Goal: Task Accomplishment & Management: Complete application form

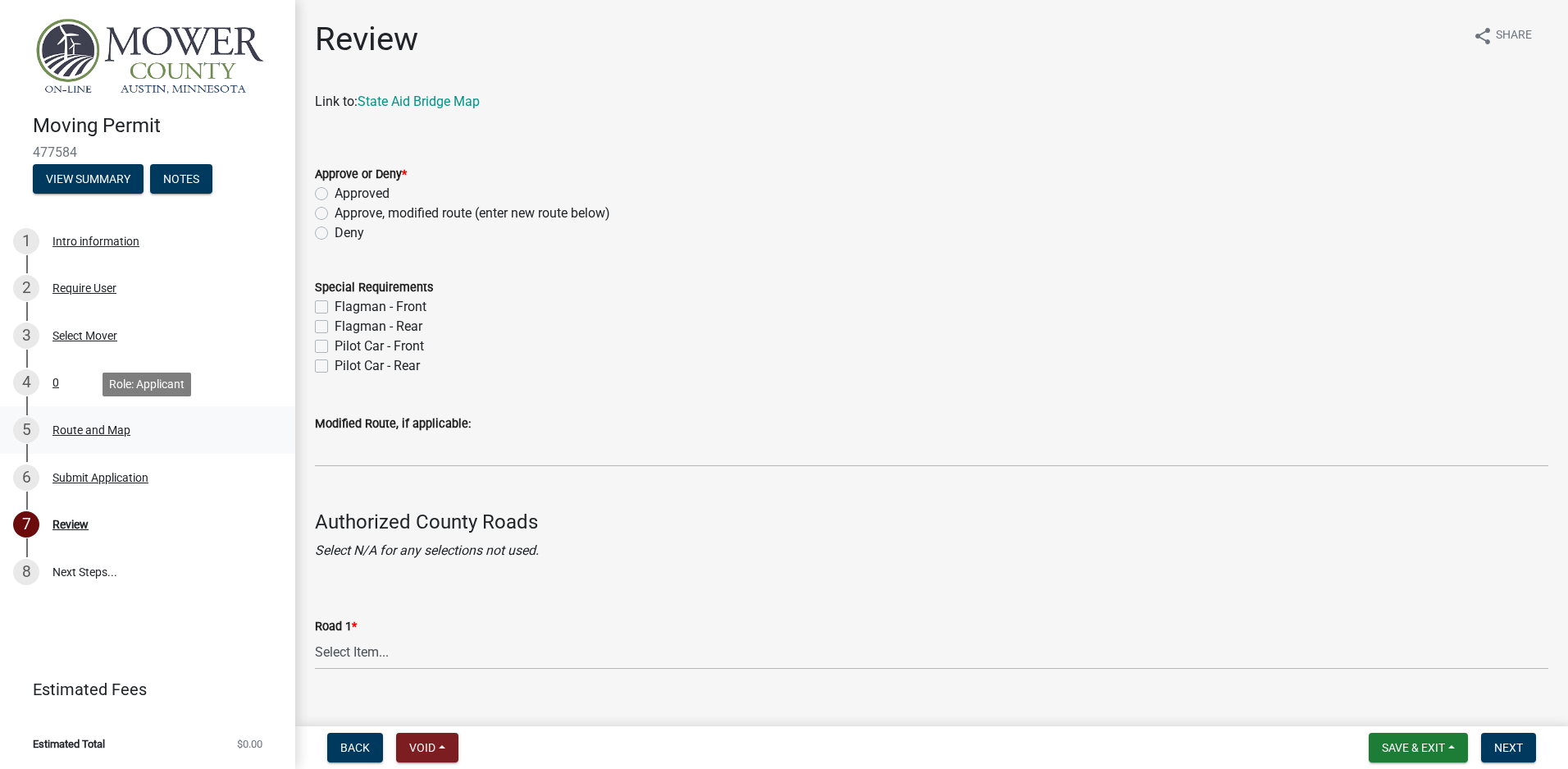
click at [80, 428] on div "Route and Map" at bounding box center [91, 430] width 78 height 12
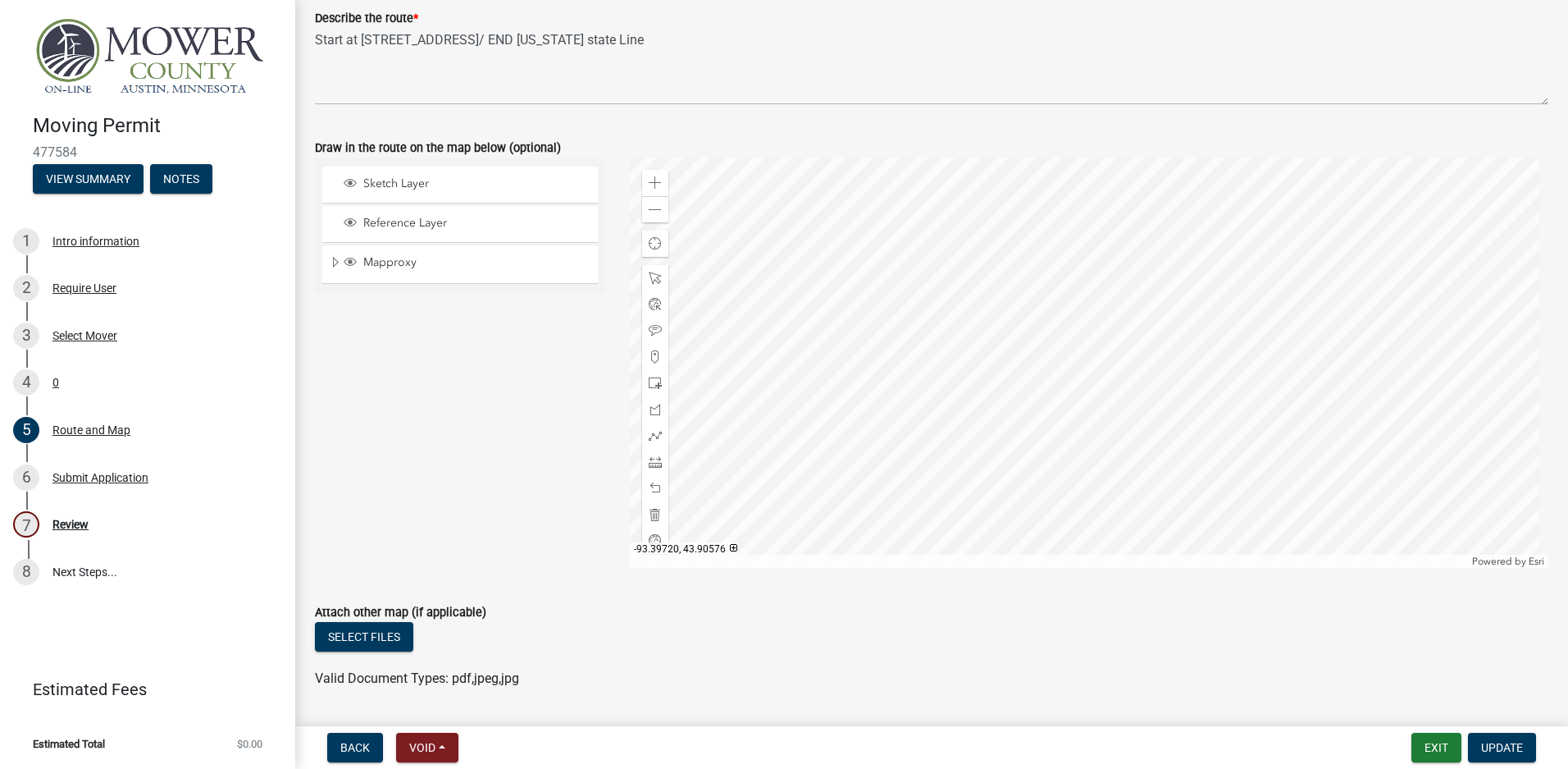
scroll to position [60, 0]
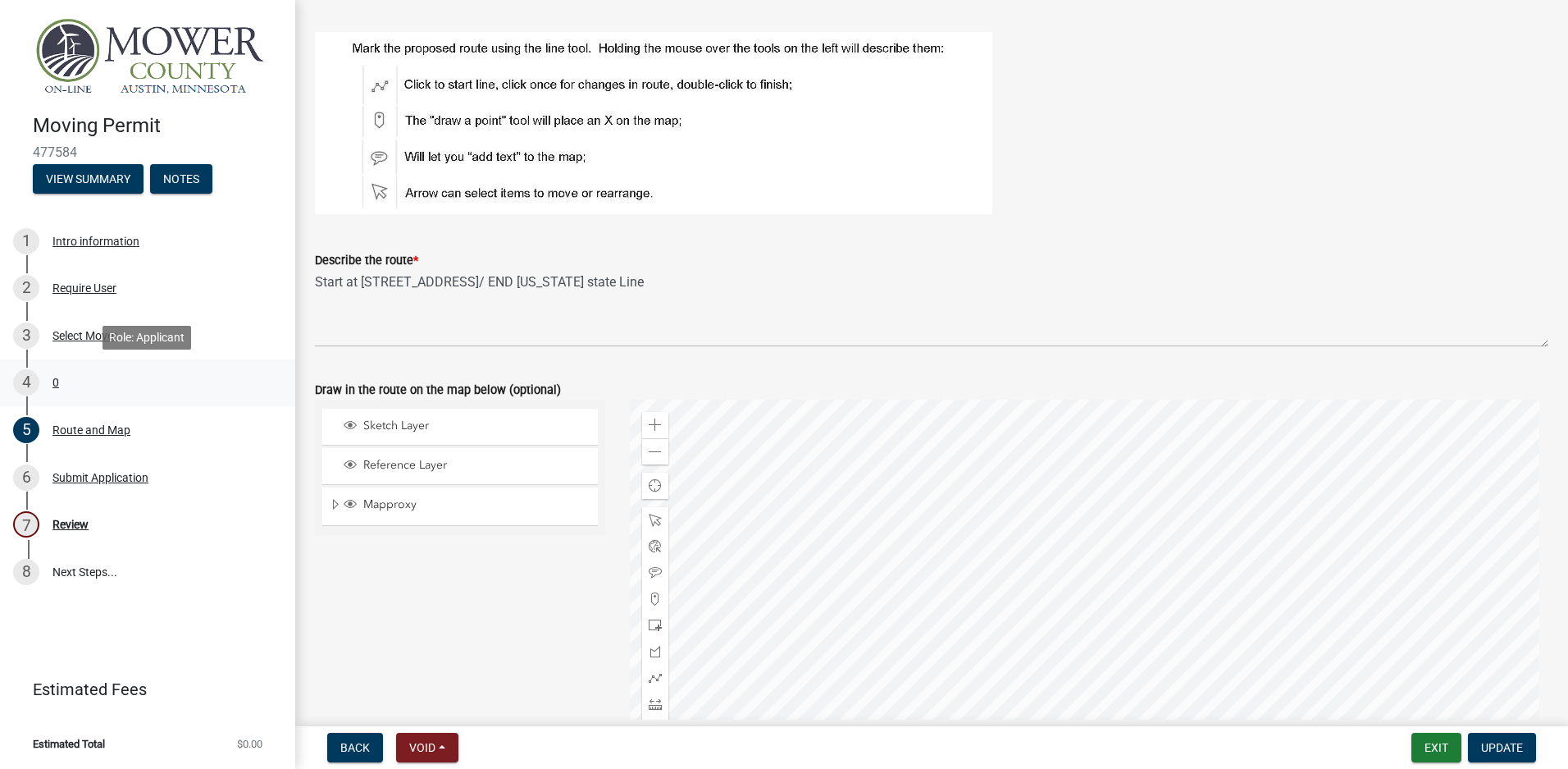
click at [60, 379] on div "4 0" at bounding box center [141, 381] width 256 height 26
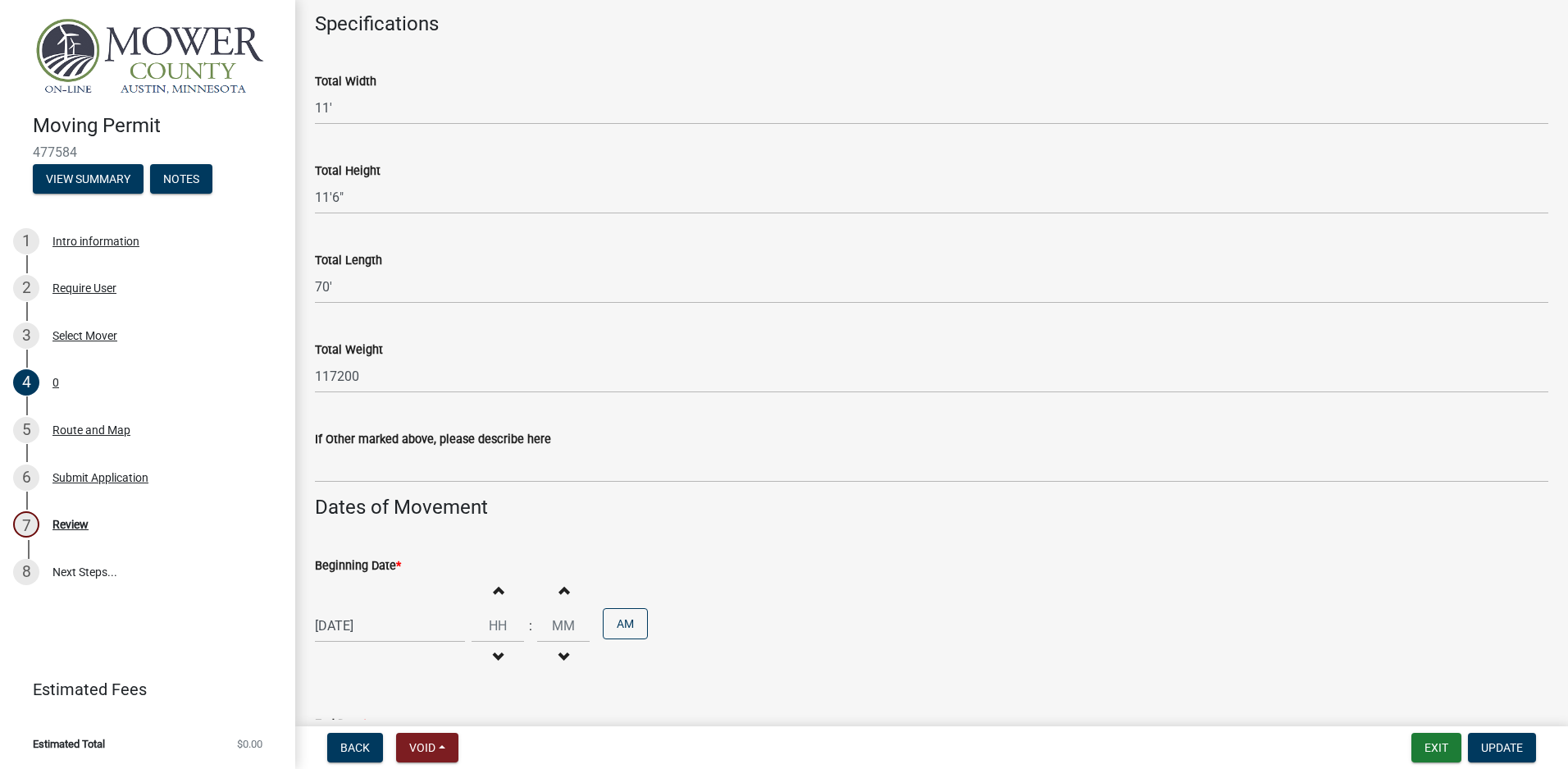
scroll to position [492, 0]
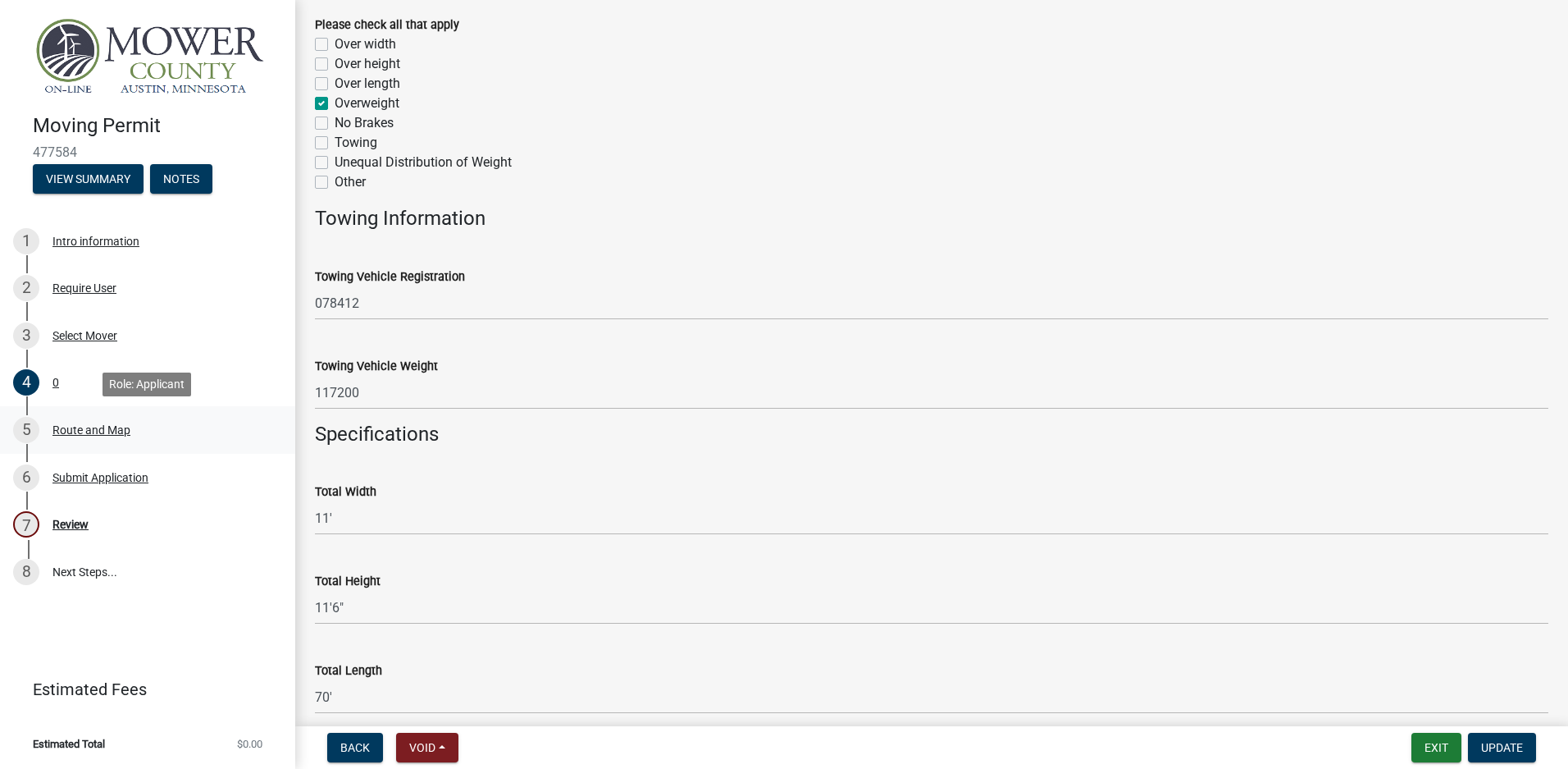
click at [67, 429] on div "Route and Map" at bounding box center [91, 430] width 78 height 12
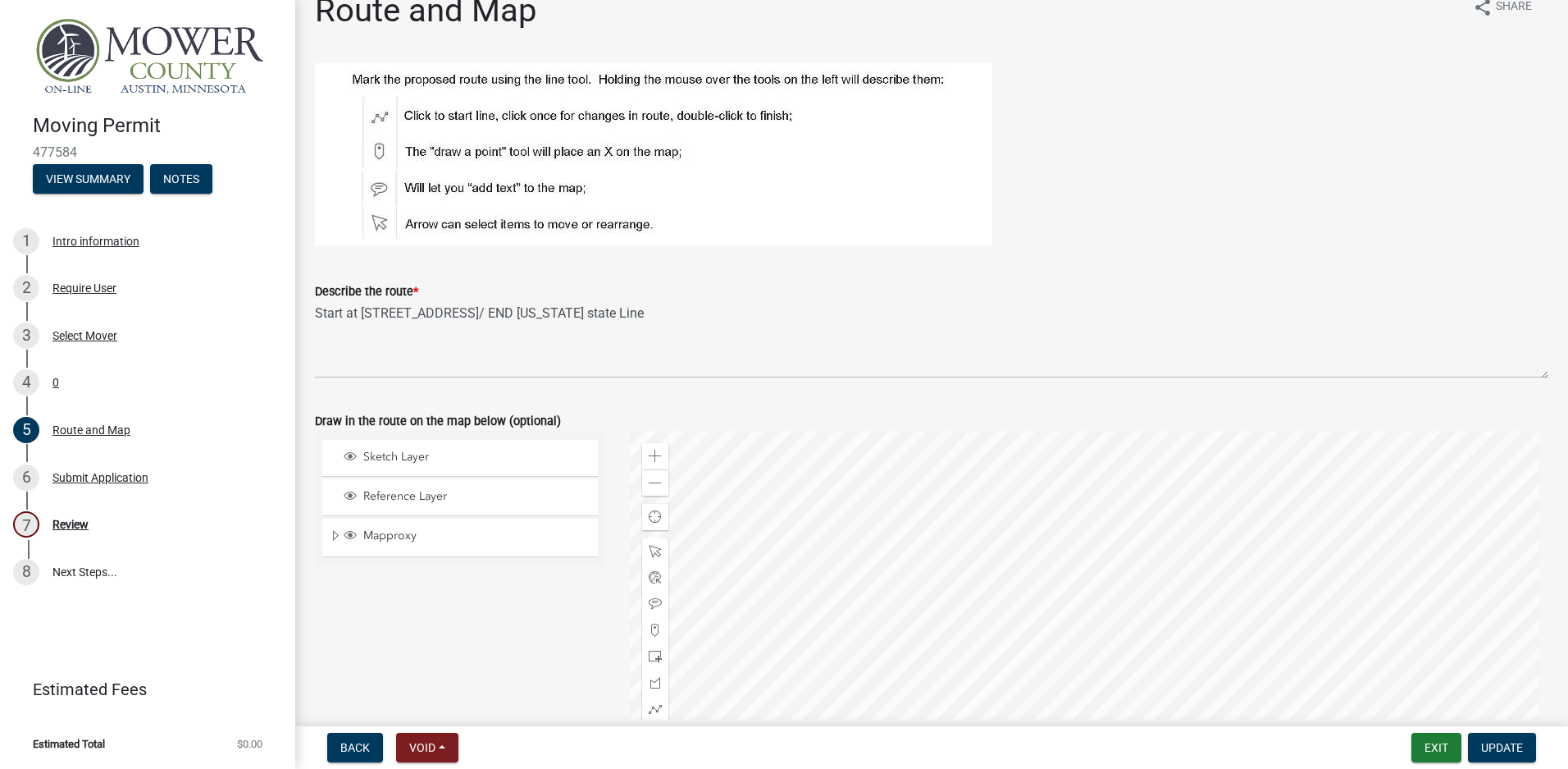
scroll to position [0, 0]
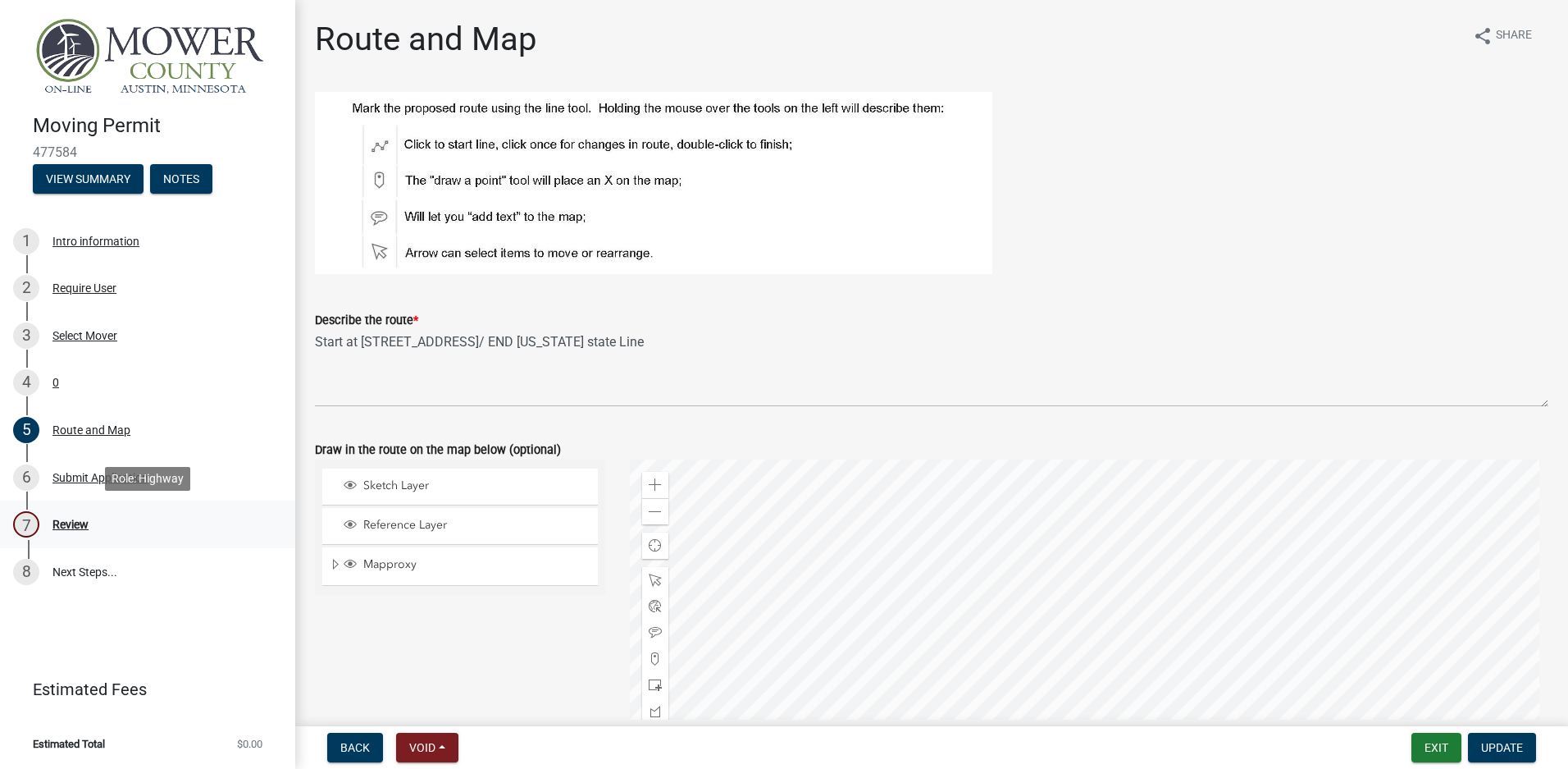
click at [74, 516] on div "7 Review" at bounding box center [141, 523] width 256 height 26
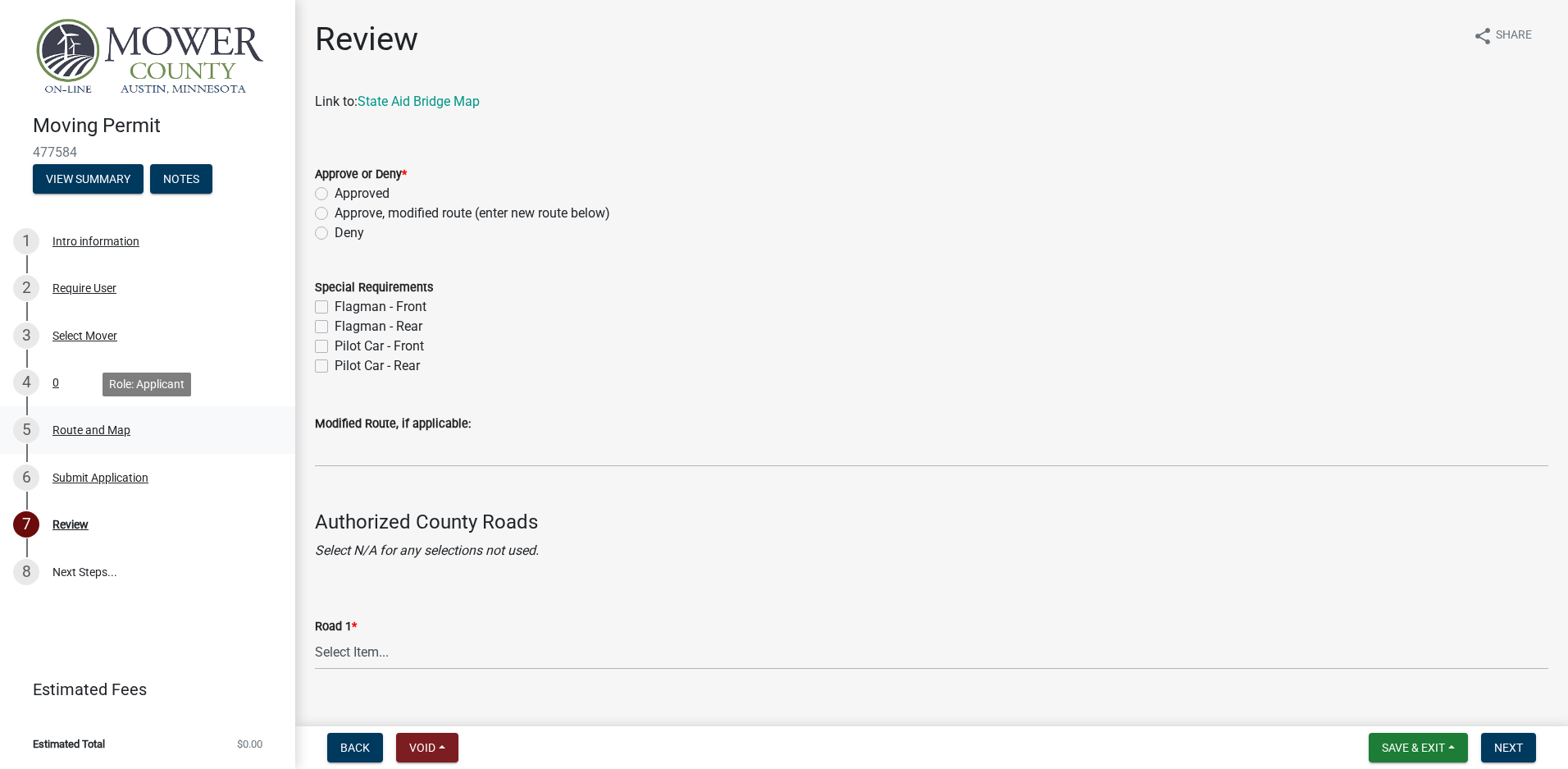
click at [76, 428] on div "Route and Map" at bounding box center [91, 430] width 78 height 12
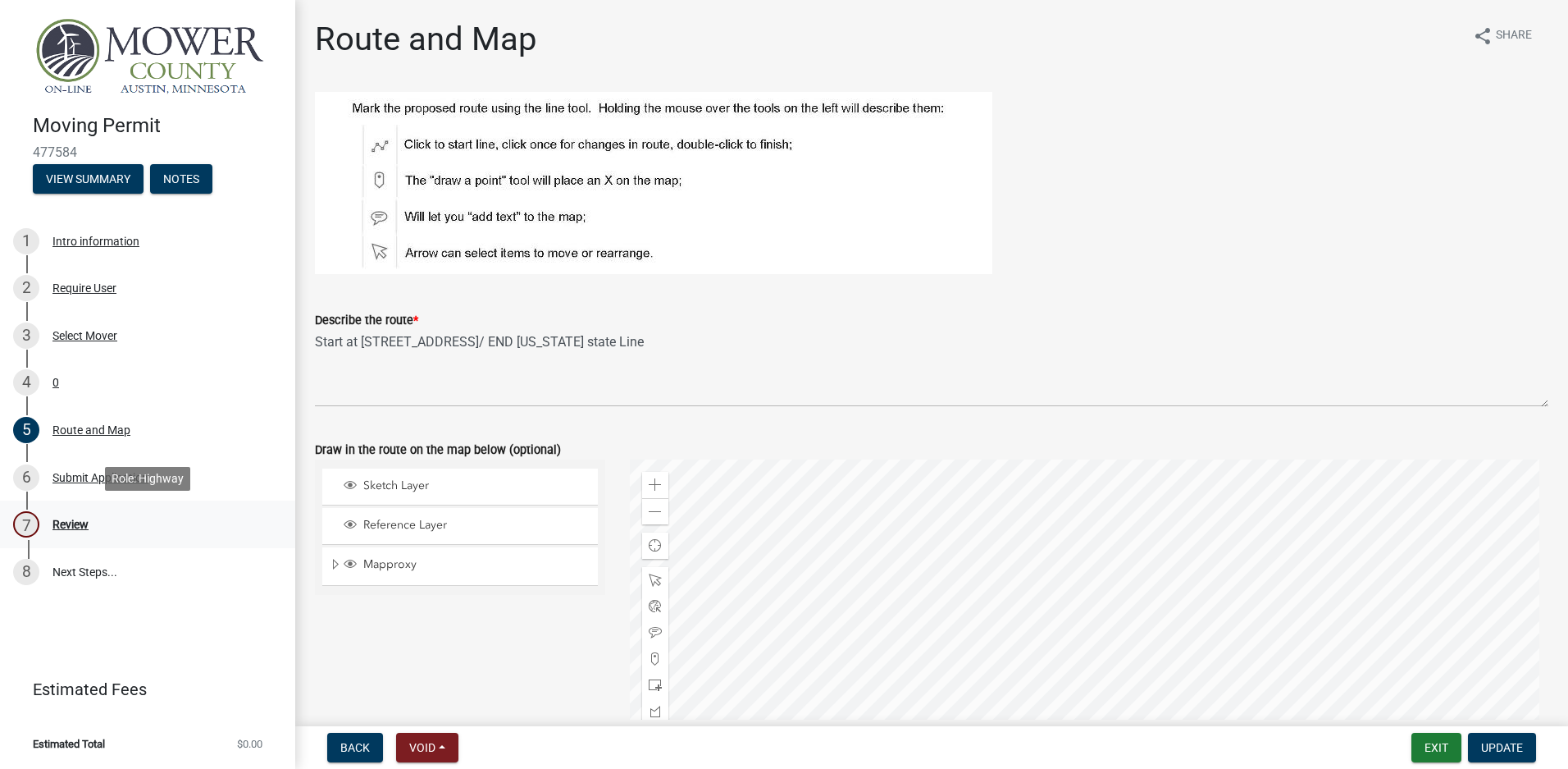
click at [73, 523] on div "Review" at bounding box center [71, 524] width 36 height 12
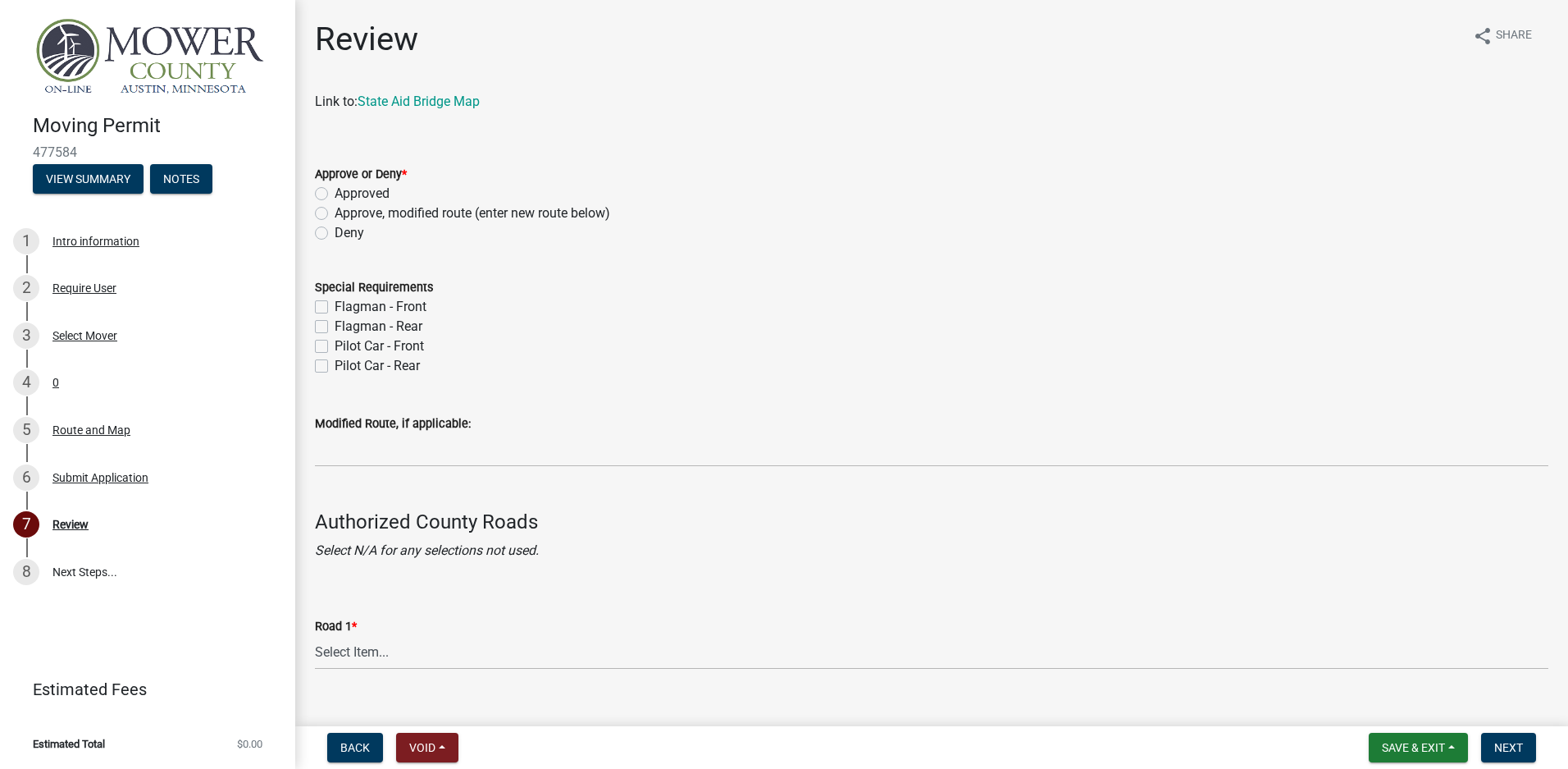
click at [328, 189] on div "Approved" at bounding box center [931, 194] width 1233 height 20
click at [335, 194] on label "Approved" at bounding box center [363, 194] width 55 height 20
click at [335, 194] on input "Approved" at bounding box center [340, 189] width 11 height 11
radio input "true"
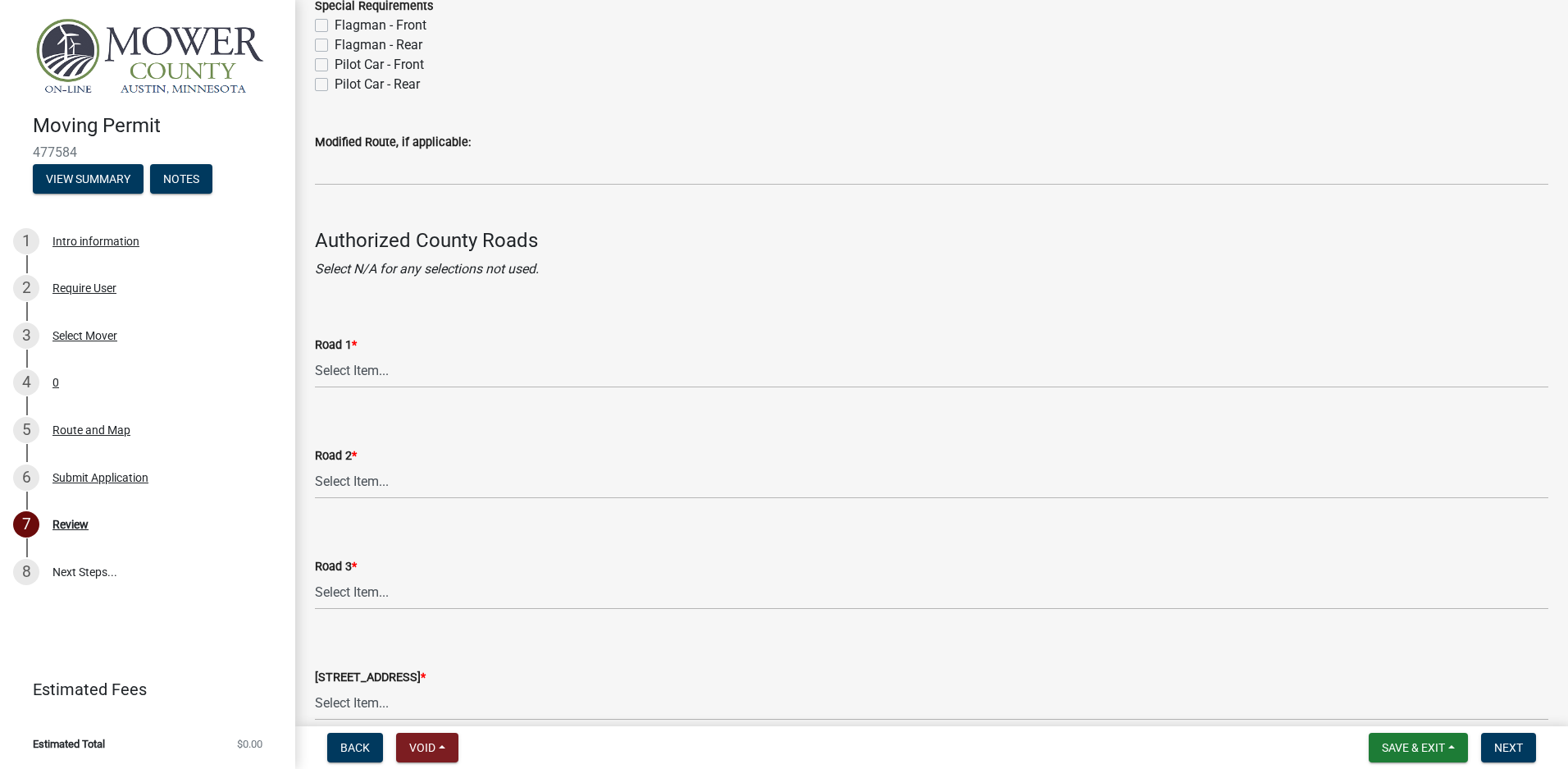
scroll to position [410, 0]
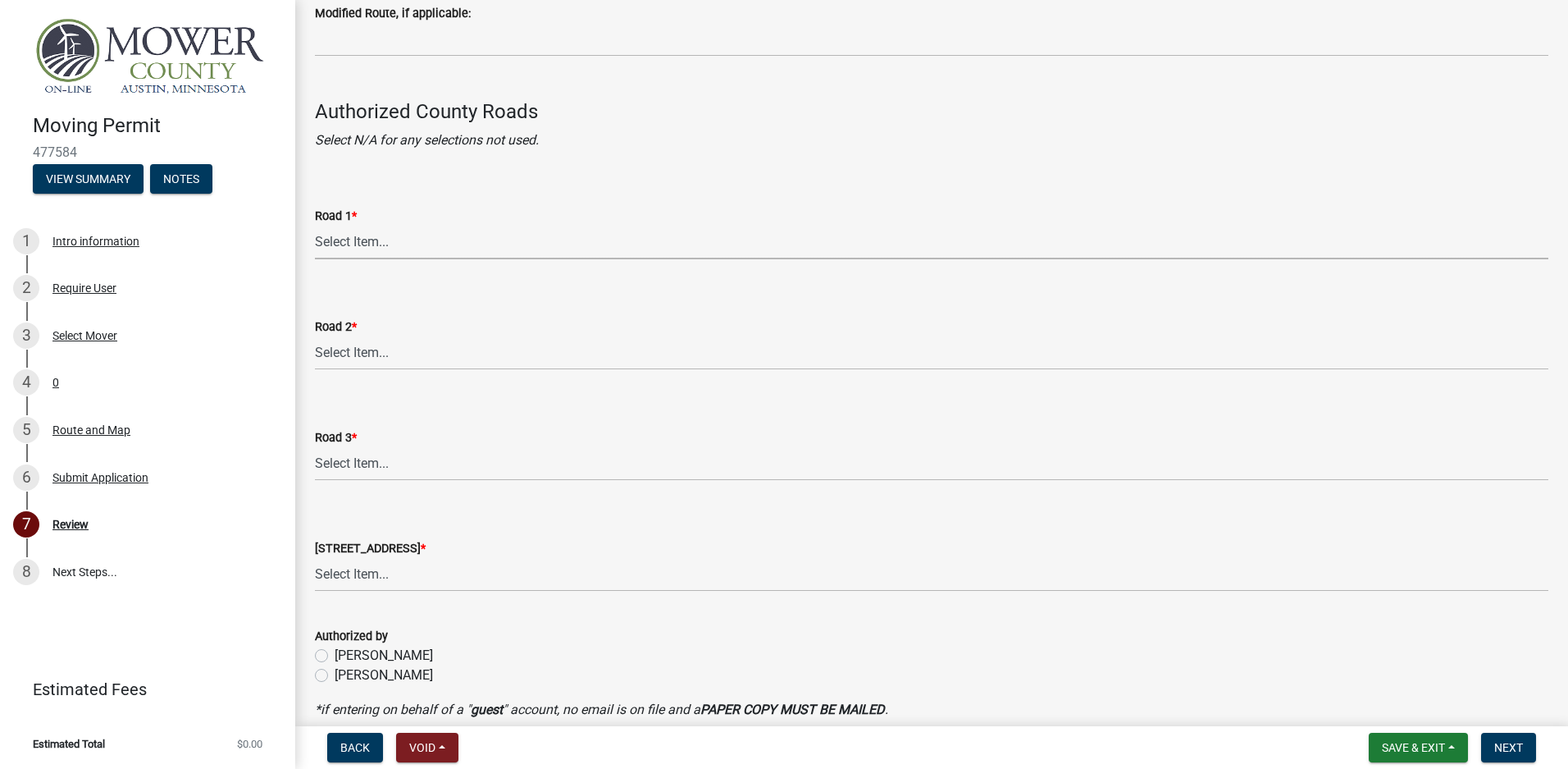
click at [350, 244] on select "Select Item... [GEOGRAPHIC_DATA] 61 CSAH 1 CSAH 10 CSAH 105 CSAH 11 CSAH 12 CSA…" at bounding box center [931, 243] width 1233 height 34
click at [315, 226] on select "Select Item... [GEOGRAPHIC_DATA] 61 CSAH 1 CSAH 10 CSAH 105 CSAH 11 CSAH 12 CSA…" at bounding box center [931, 243] width 1233 height 34
select select "0c80cf4e-9c14-4d5b-92fc-29313ae15394"
click at [353, 354] on select "Select Item... [GEOGRAPHIC_DATA] 61 CSAH 1 CSAH 10 CSAH 105 CSAH 11 CSAH 12 CSA…" at bounding box center [931, 354] width 1233 height 34
click at [315, 337] on select "Select Item... [GEOGRAPHIC_DATA] 61 CSAH 1 CSAH 10 CSAH 105 CSAH 11 CSAH 12 CSA…" at bounding box center [931, 354] width 1233 height 34
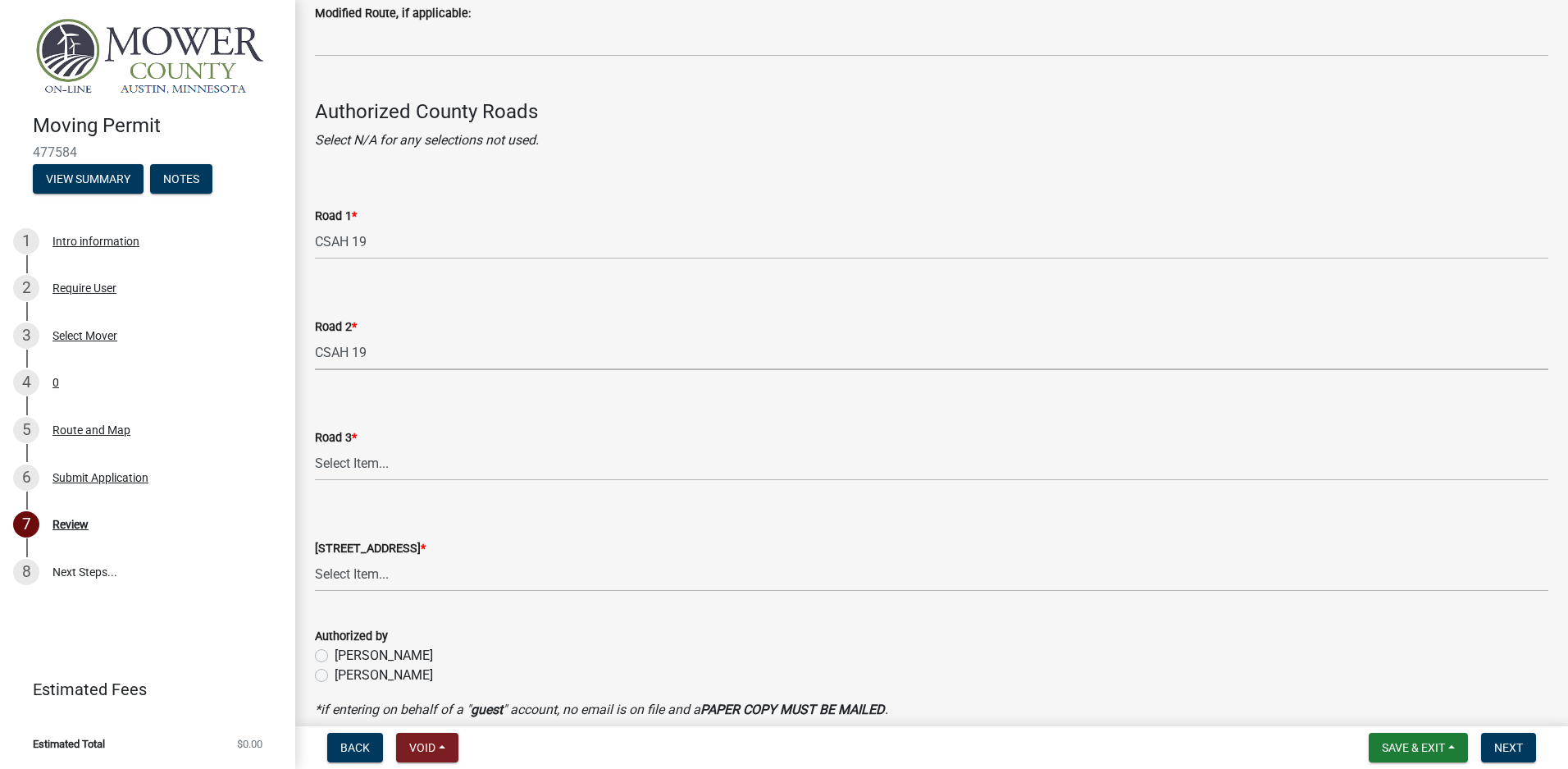
select select "0c80cf4e-9c14-4d5b-92fc-29313ae15394"
click at [363, 462] on select "Select Item... [GEOGRAPHIC_DATA] 61 CSAH 1 CSAH 10 CSAH 105 CSAH 11 CSAH 12 CSA…" at bounding box center [931, 464] width 1233 height 34
click at [315, 447] on select "Select Item... [GEOGRAPHIC_DATA] 61 CSAH 1 CSAH 10 CSAH 105 CSAH 11 CSAH 12 CSA…" at bounding box center [931, 464] width 1233 height 34
select select "0c80cf4e-9c14-4d5b-92fc-29313ae15394"
click at [370, 569] on select "Select Item... [GEOGRAPHIC_DATA] 61 CSAH 1 CSAH 10 CSAH 105 CSAH 11 CSAH 12 CSA…" at bounding box center [931, 575] width 1233 height 34
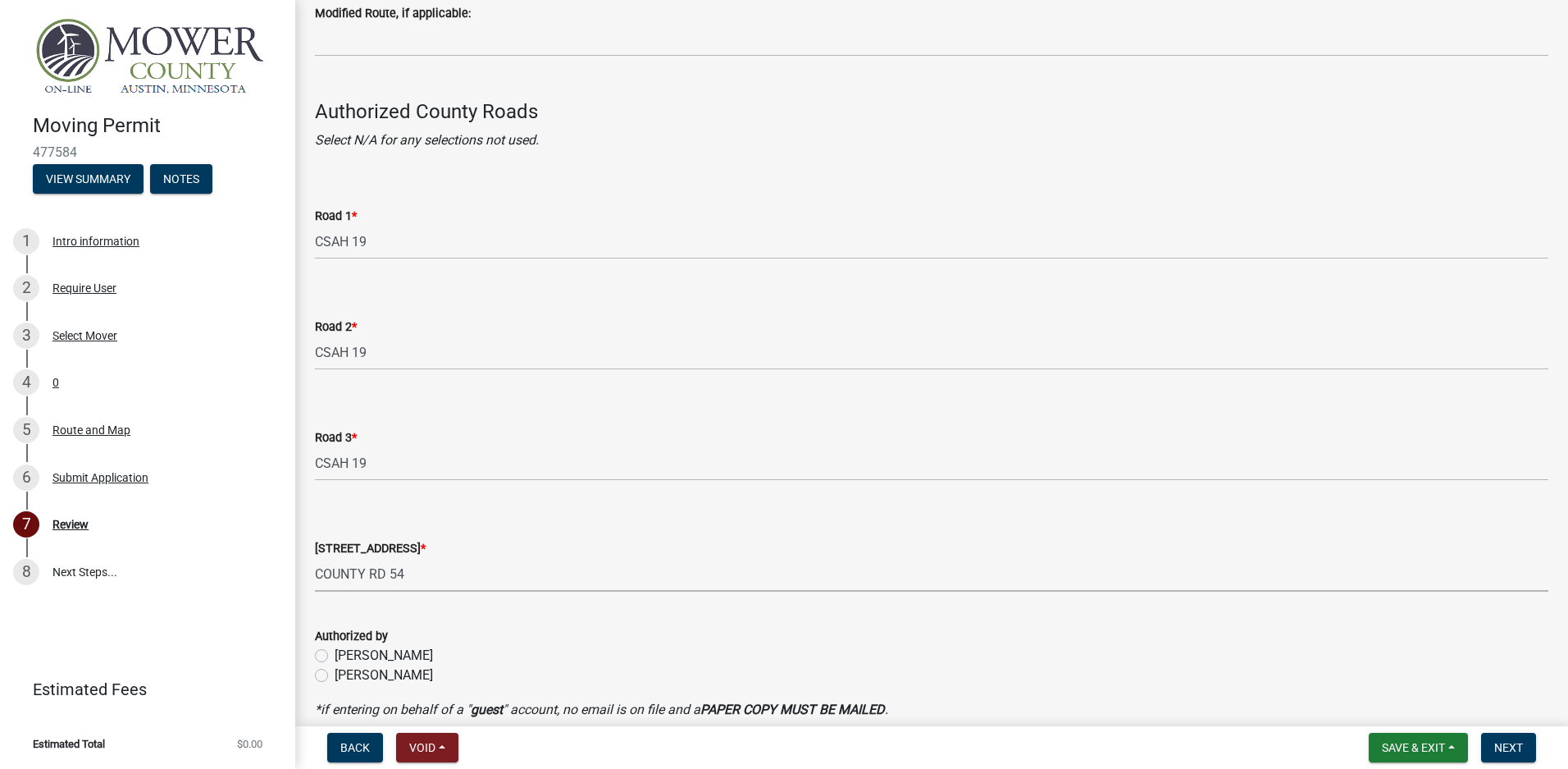
click at [315, 558] on select "Select Item... [GEOGRAPHIC_DATA] 61 CSAH 1 CSAH 10 CSAH 105 CSAH 11 CSAH 12 CSA…" at bounding box center [931, 575] width 1233 height 34
select select "d3438e46-6739-446a-b710-170f271d807e"
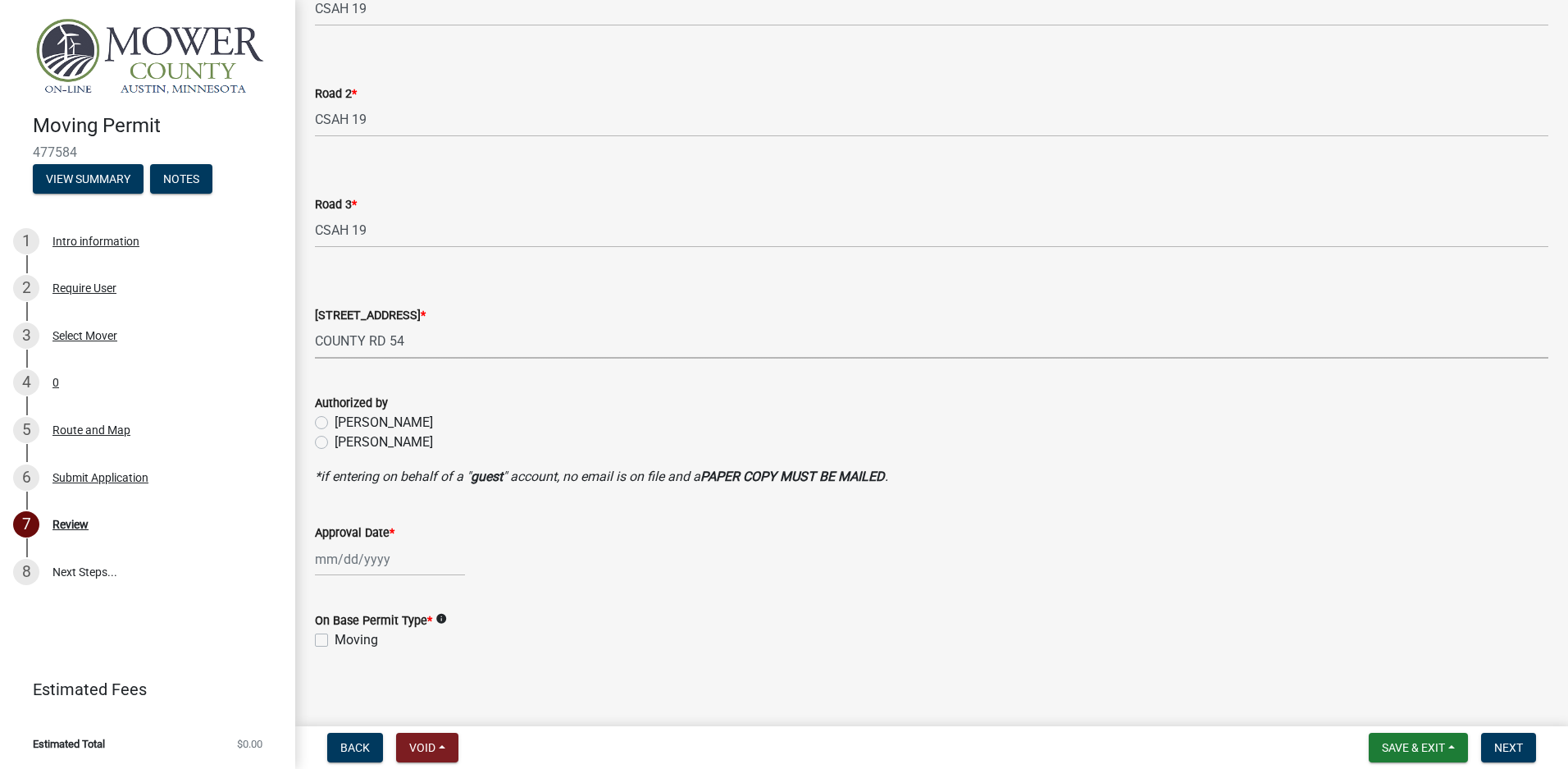
scroll to position [652, 0]
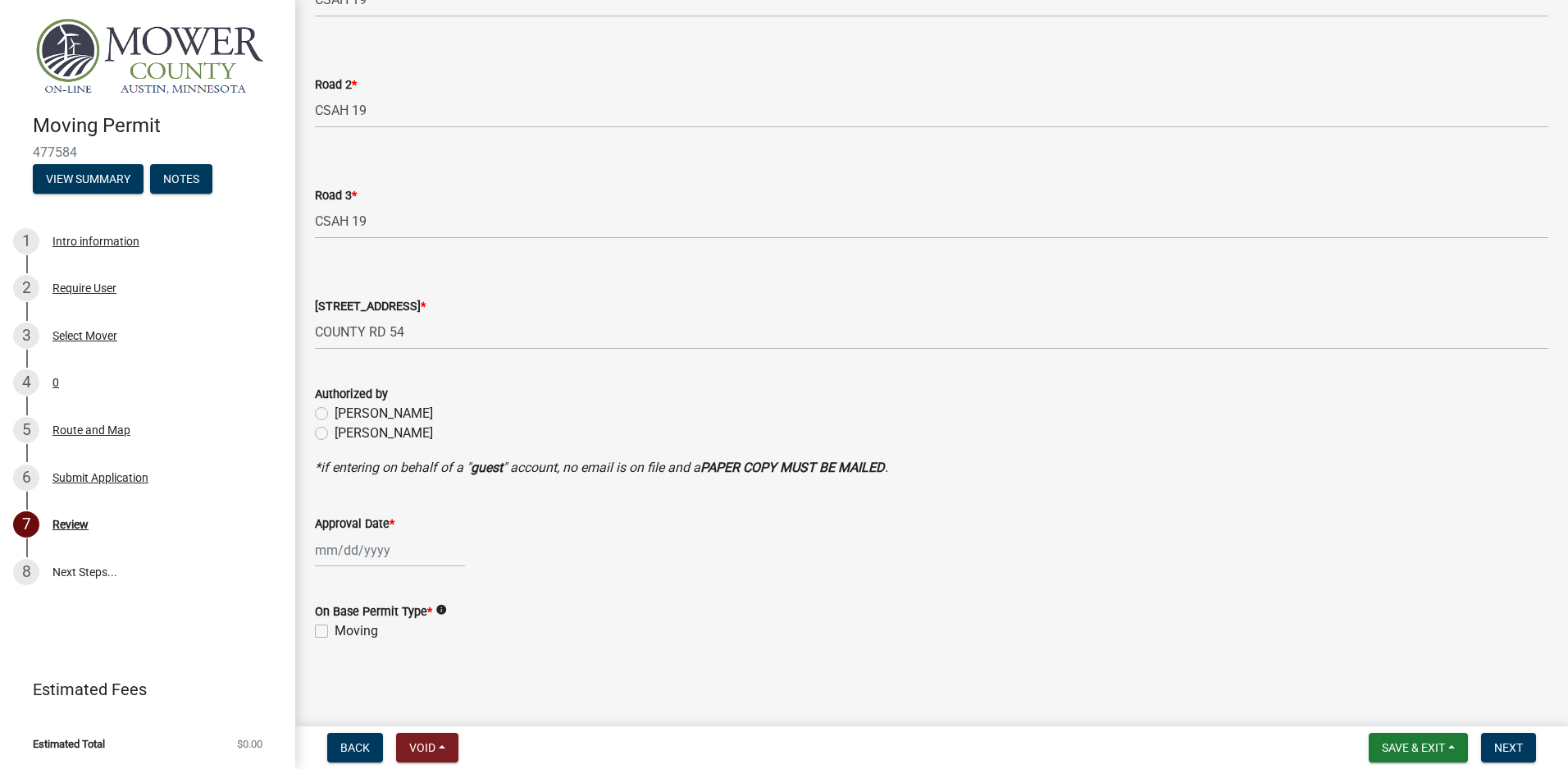
click at [335, 429] on label "[PERSON_NAME]" at bounding box center [384, 433] width 98 height 20
click at [335, 429] on input "[PERSON_NAME]" at bounding box center [340, 429] width 11 height 11
radio input "true"
click at [364, 546] on div at bounding box center [390, 550] width 150 height 34
select select "9"
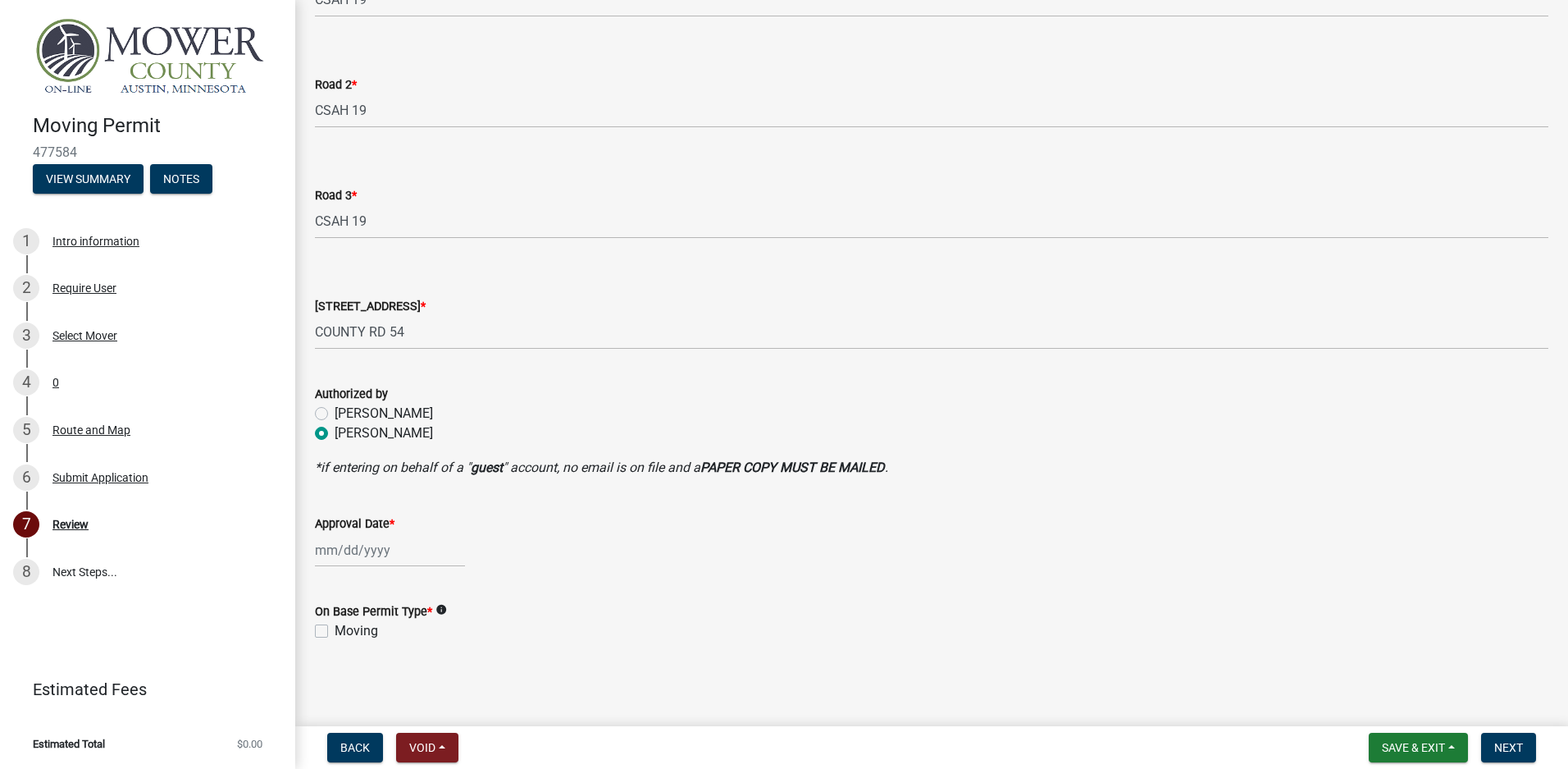
select select "2025"
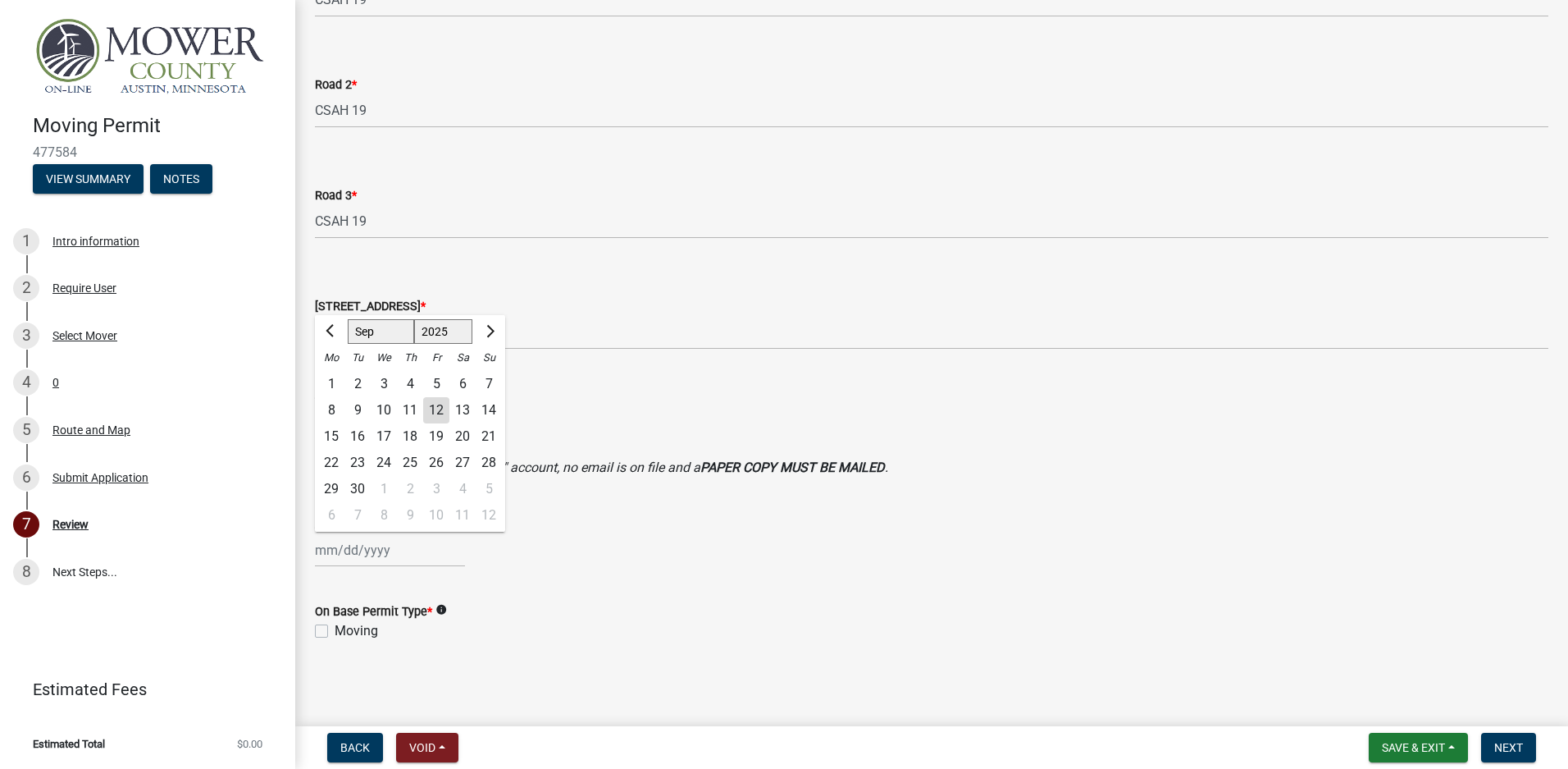
click at [439, 408] on div "12" at bounding box center [436, 410] width 26 height 26
type input "[DATE]"
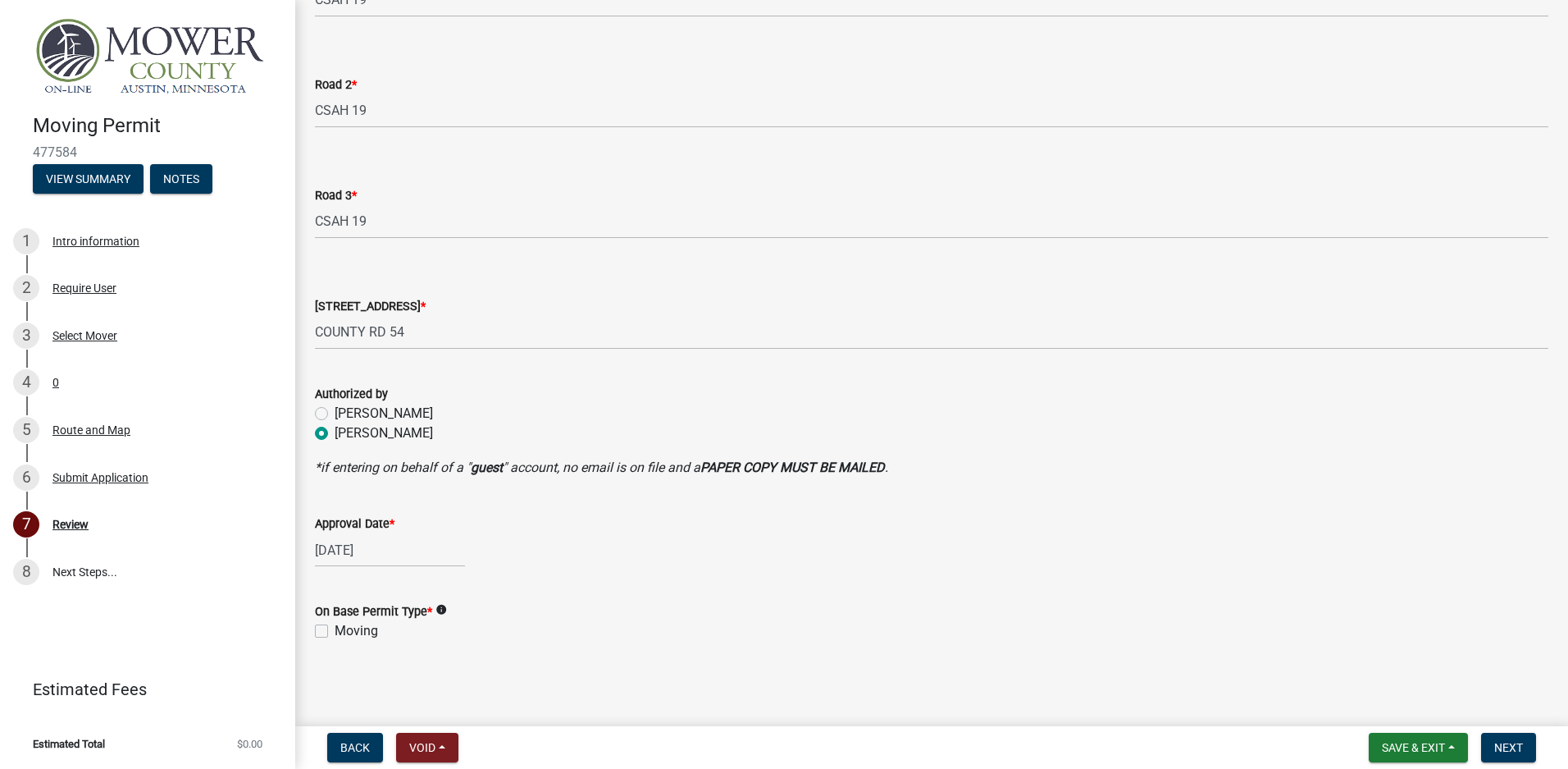
click at [335, 630] on label "Moving" at bounding box center [356, 631] width 44 height 20
click at [335, 630] on input "Moving" at bounding box center [340, 626] width 11 height 11
checkbox input "true"
click at [1513, 749] on span "Next" at bounding box center [1509, 747] width 29 height 13
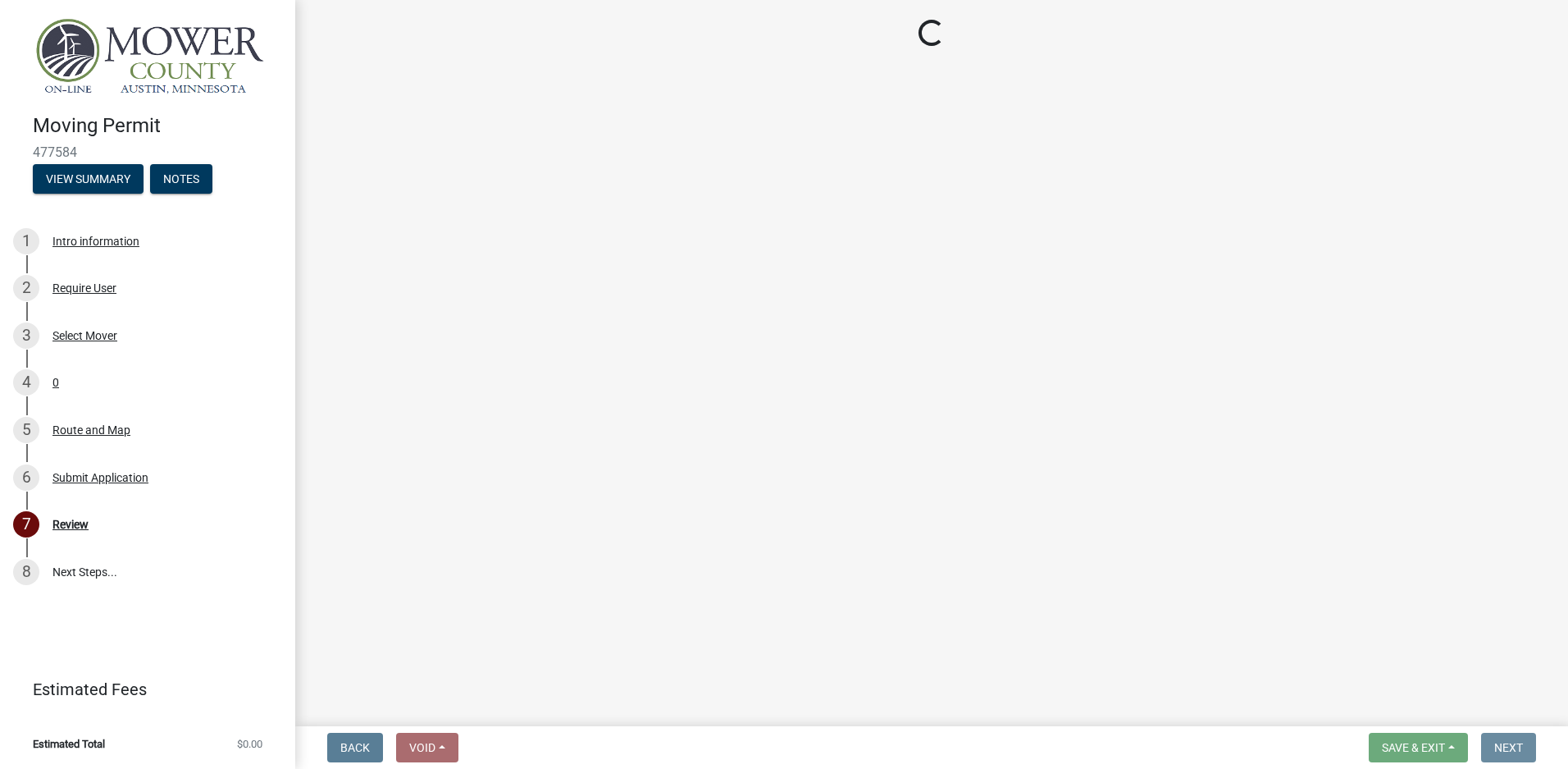
scroll to position [0, 0]
